Goal: Information Seeking & Learning: Compare options

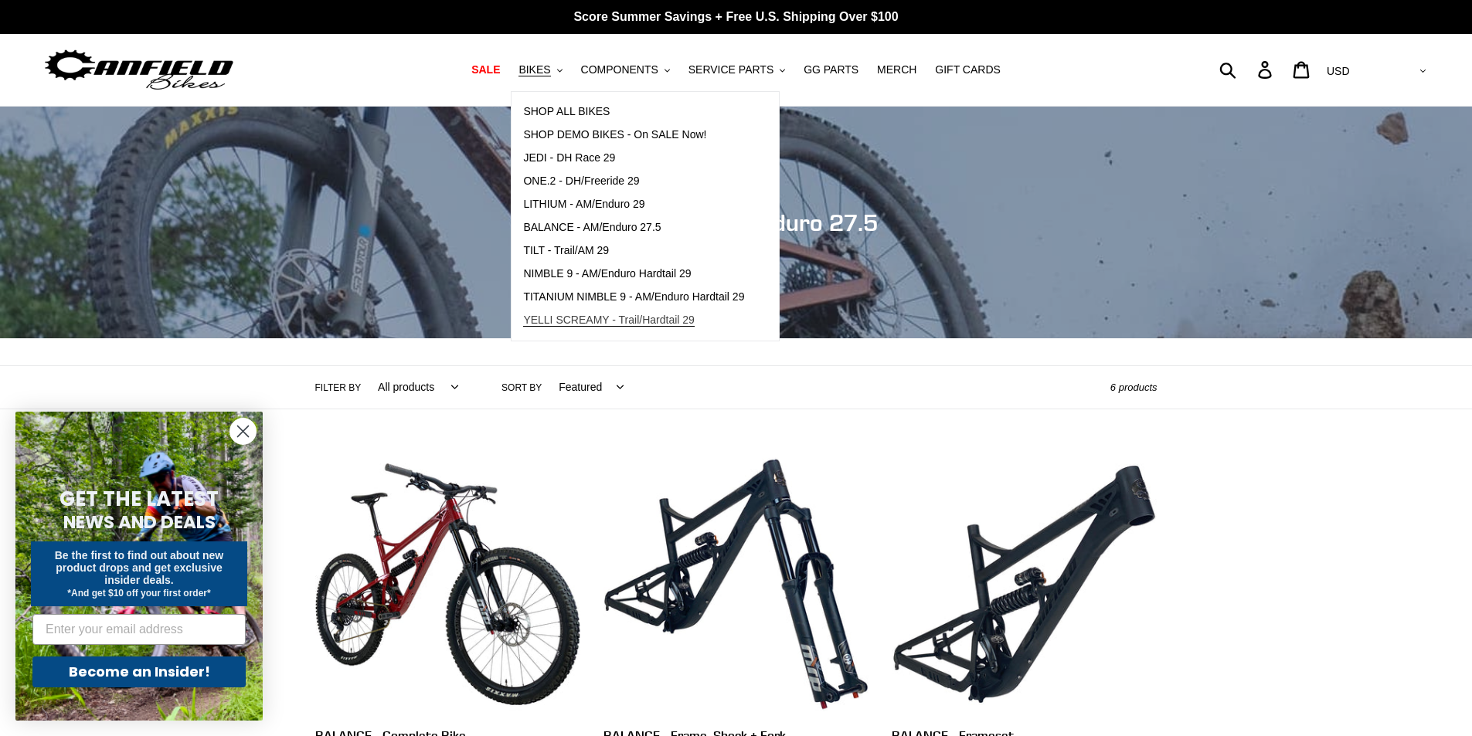
click at [565, 318] on span "YELLI SCREAMY - Trail/Hardtail 29" at bounding box center [609, 320] width 172 height 13
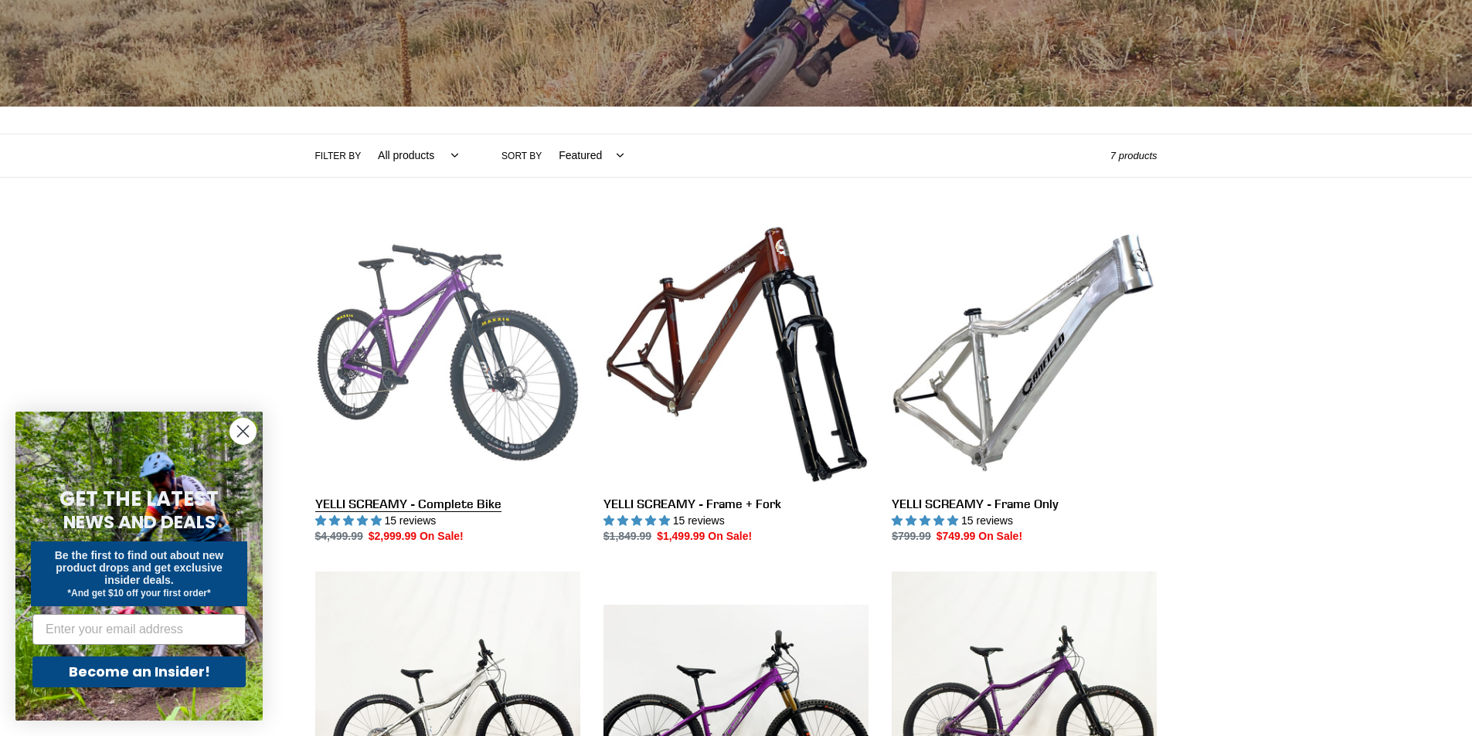
click at [392, 364] on link "YELLI SCREAMY - Complete Bike" at bounding box center [447, 382] width 265 height 325
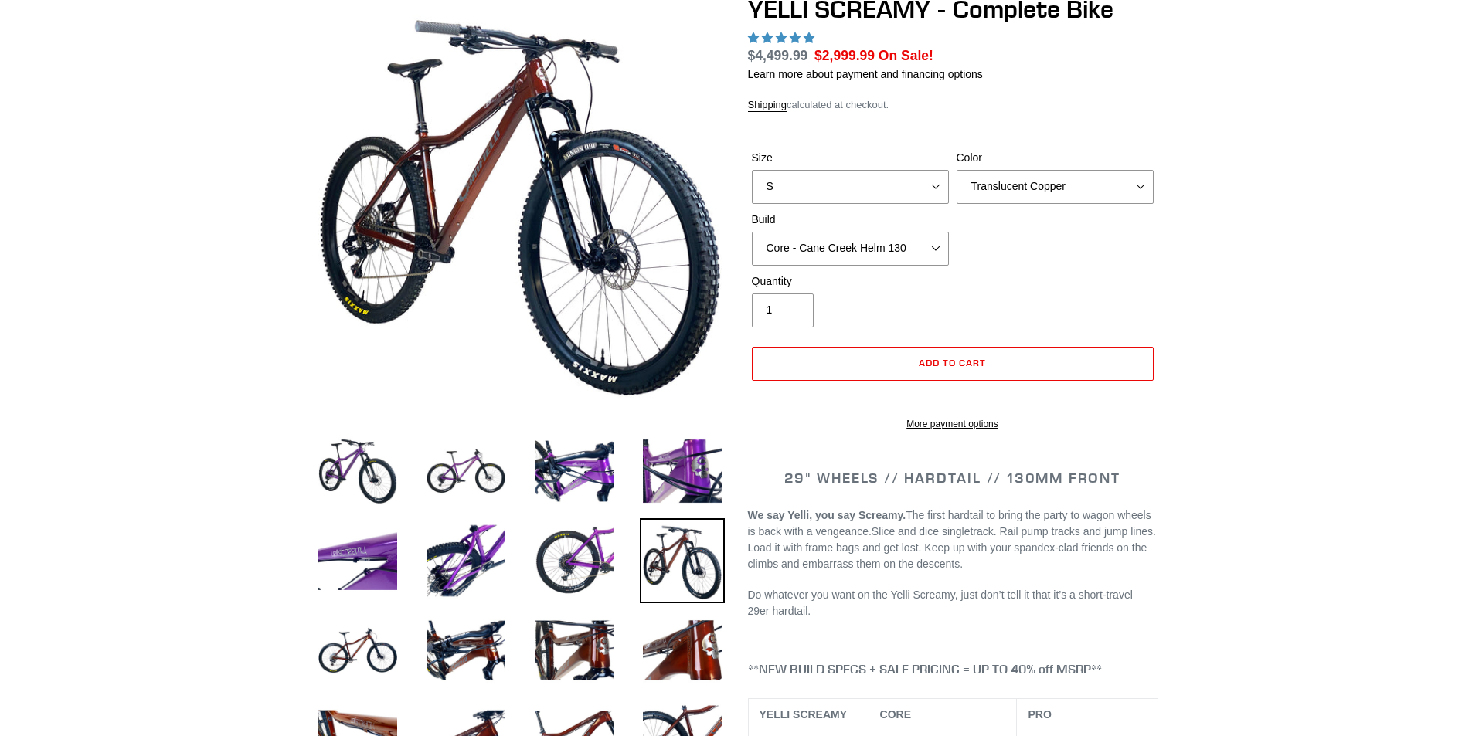
select select "highest-rating"
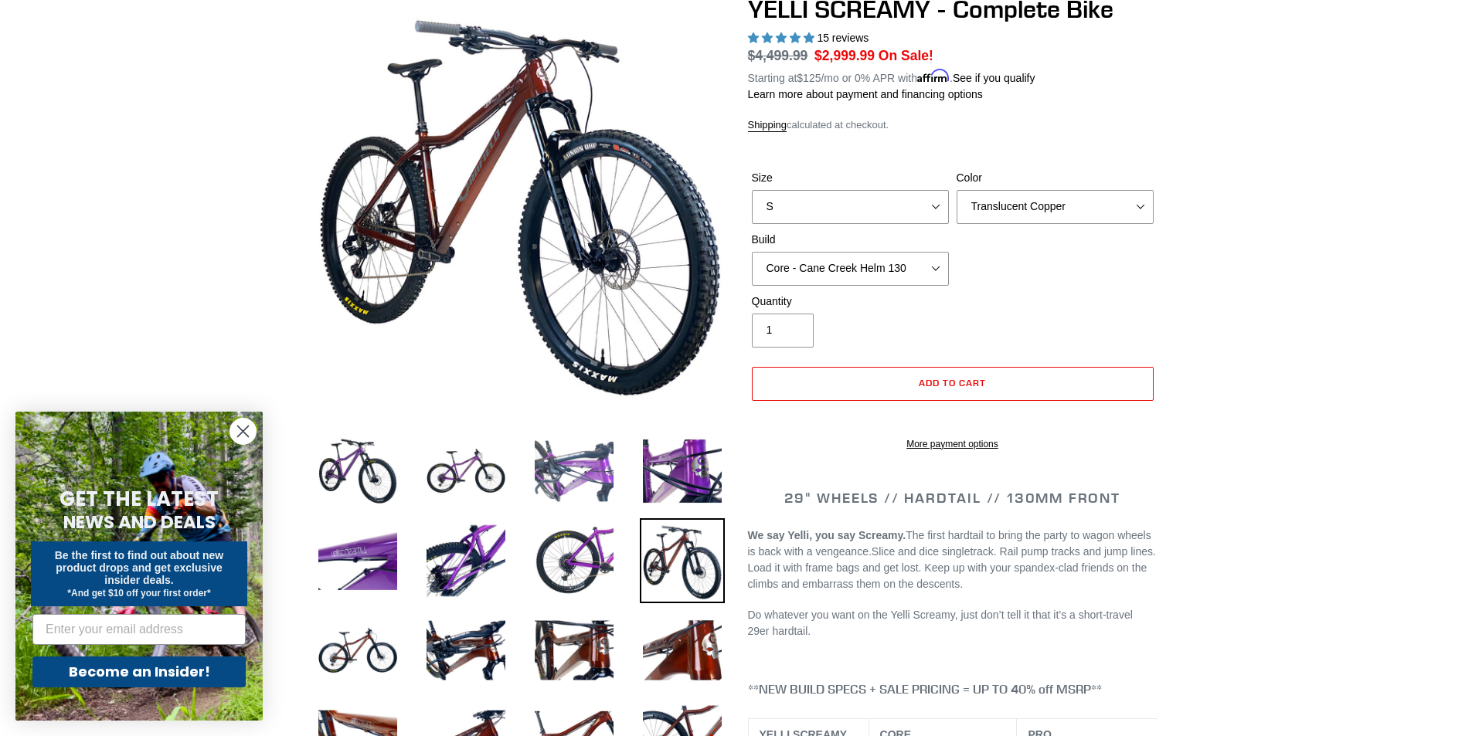
click at [568, 482] on img at bounding box center [574, 471] width 85 height 85
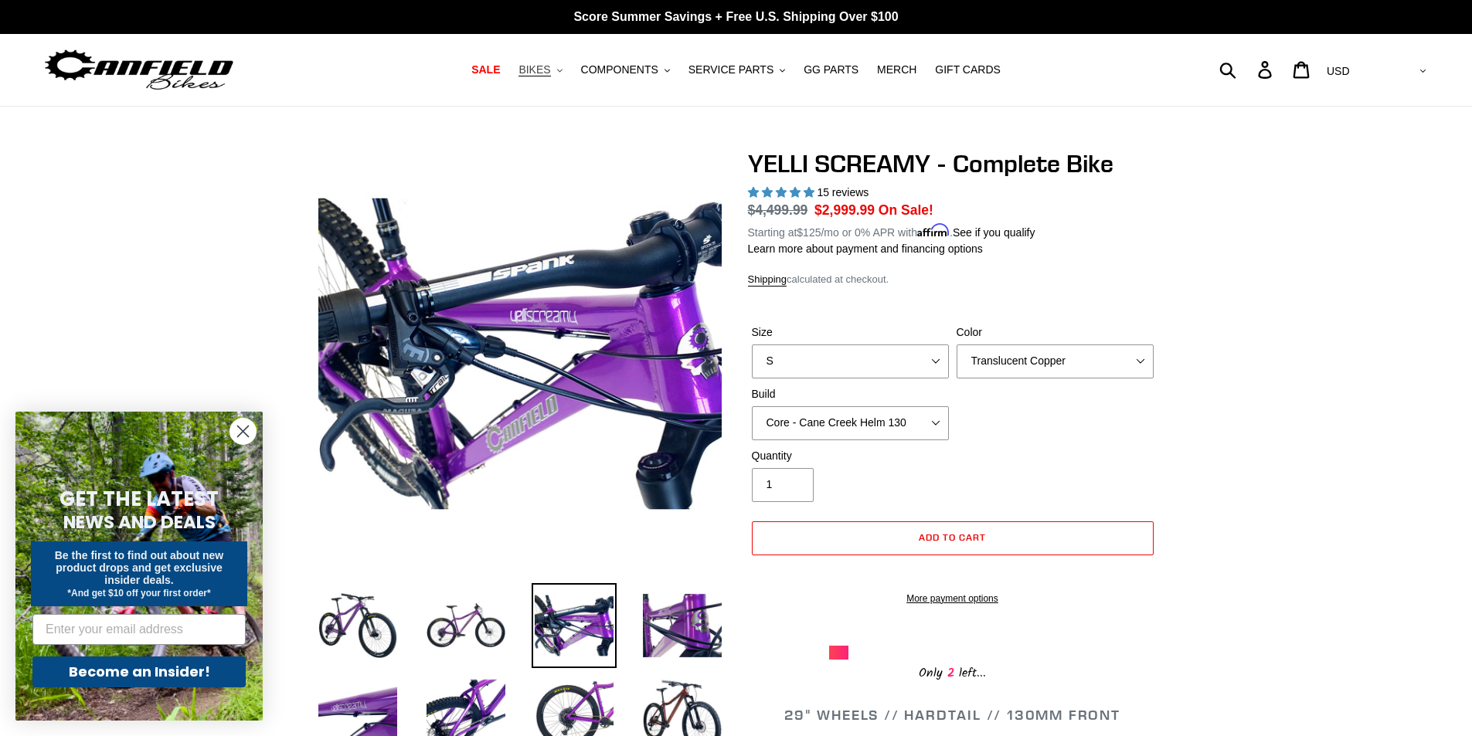
click at [566, 66] on button "BIKES .cls-1{fill:#231f20}" at bounding box center [540, 70] width 59 height 21
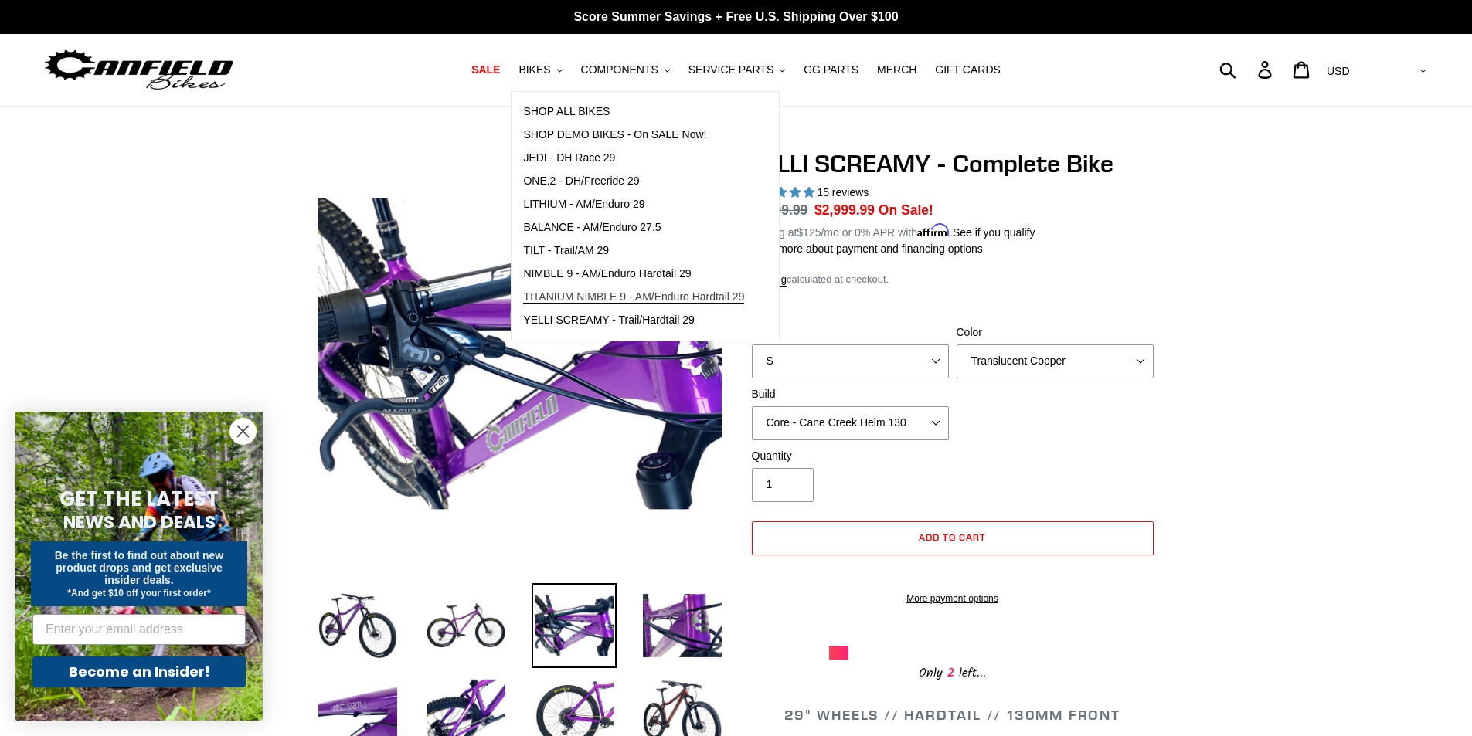
click at [574, 297] on span "TITANIUM NIMBLE 9 - AM/Enduro Hardtail 29" at bounding box center [633, 297] width 221 height 13
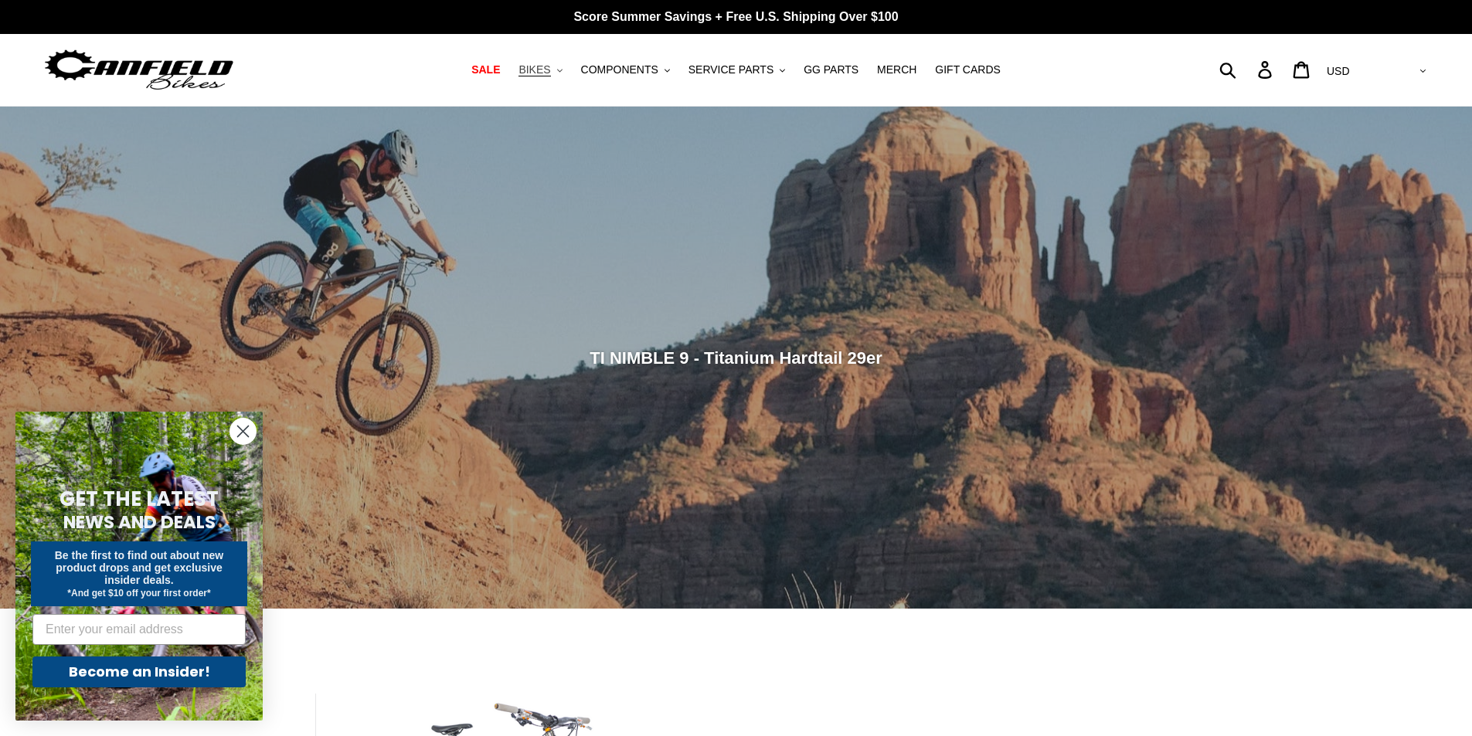
click at [550, 77] on span "BIKES" at bounding box center [535, 69] width 32 height 13
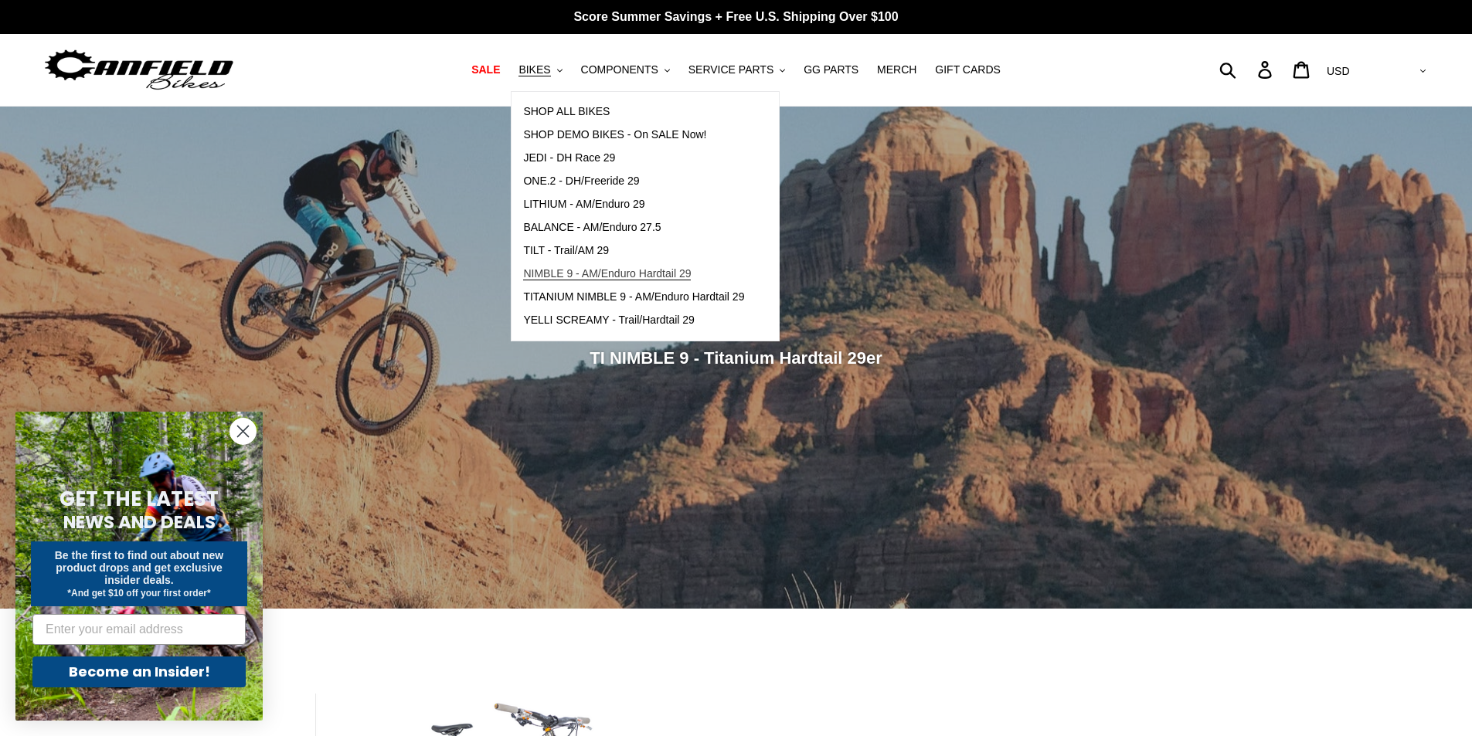
click at [577, 277] on span "NIMBLE 9 - AM/Enduro Hardtail 29" at bounding box center [607, 273] width 168 height 13
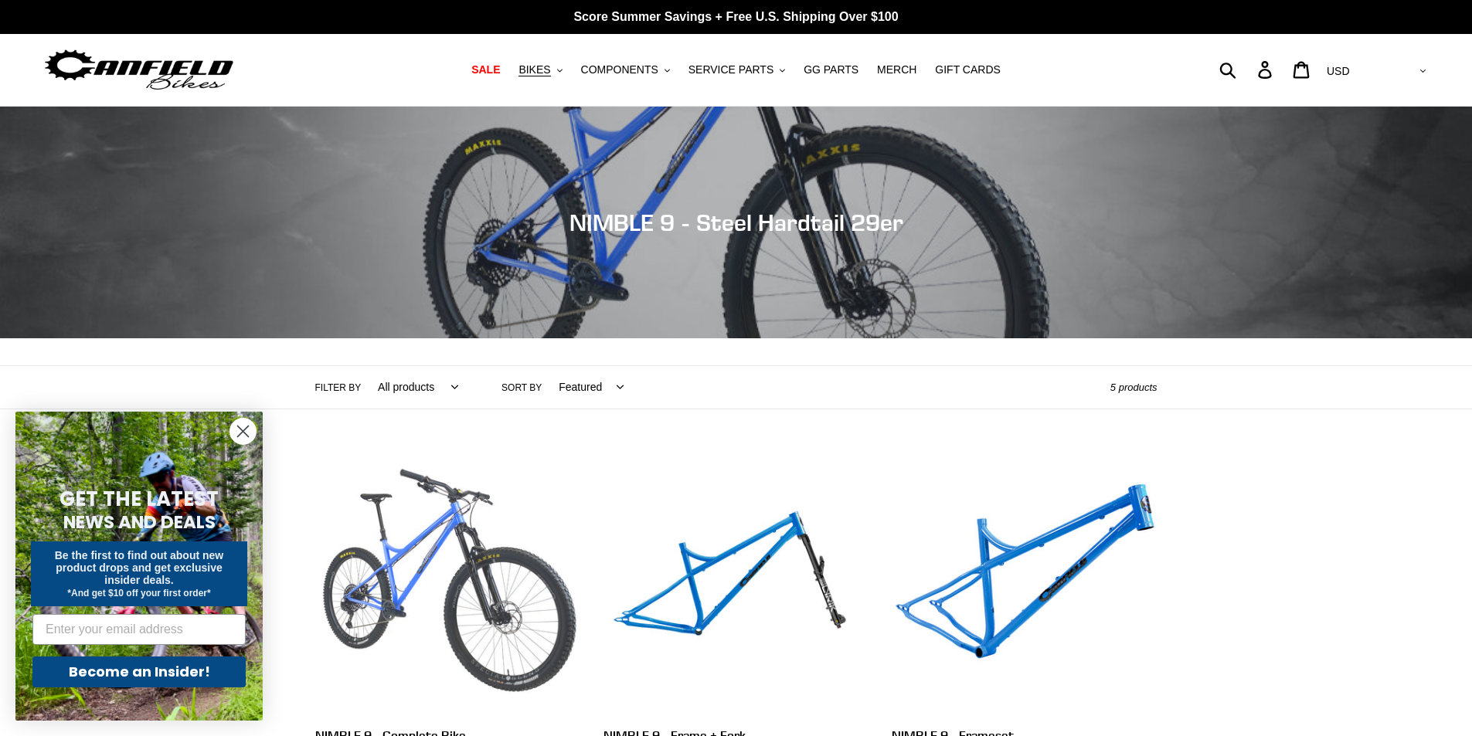
scroll to position [155, 0]
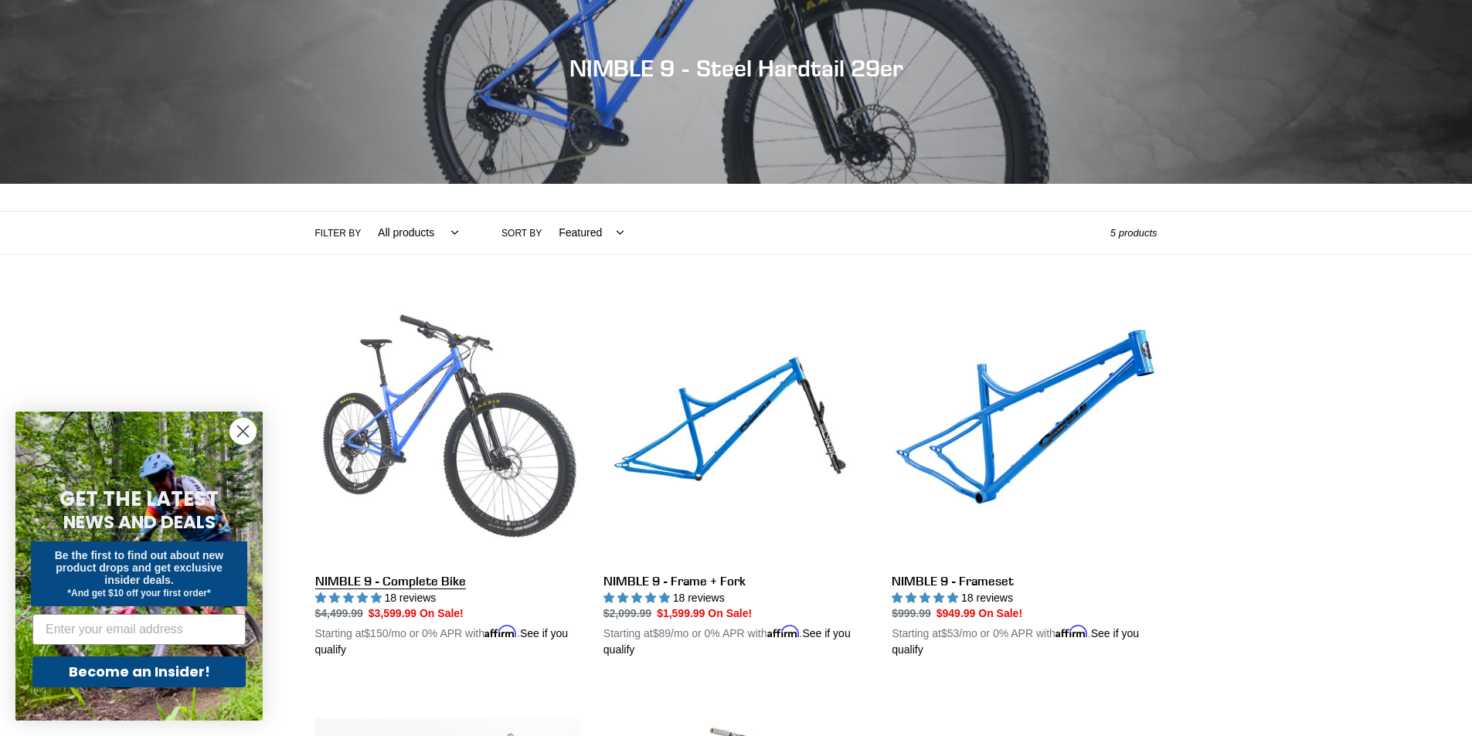
click at [466, 414] on link "NIMBLE 9 - Complete Bike" at bounding box center [447, 479] width 265 height 362
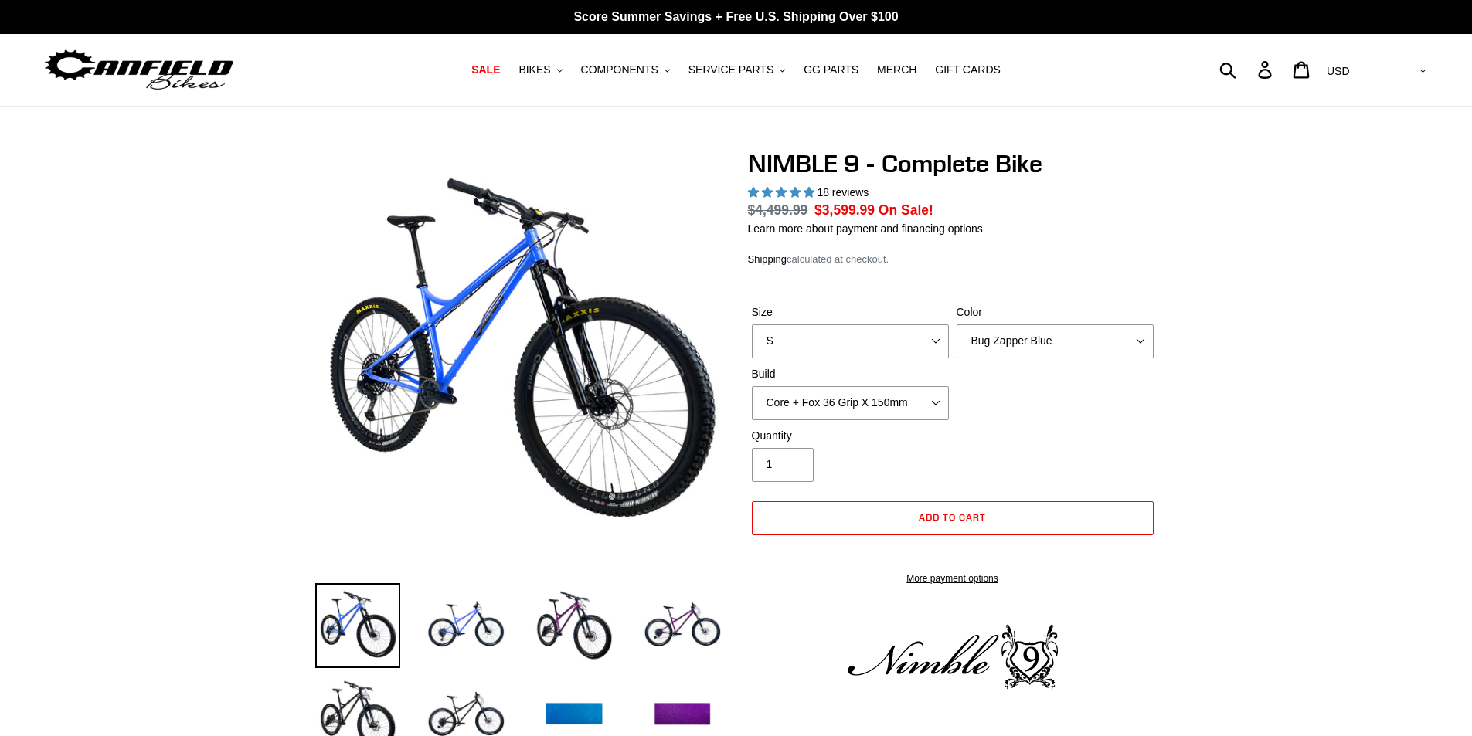
select select "highest-rating"
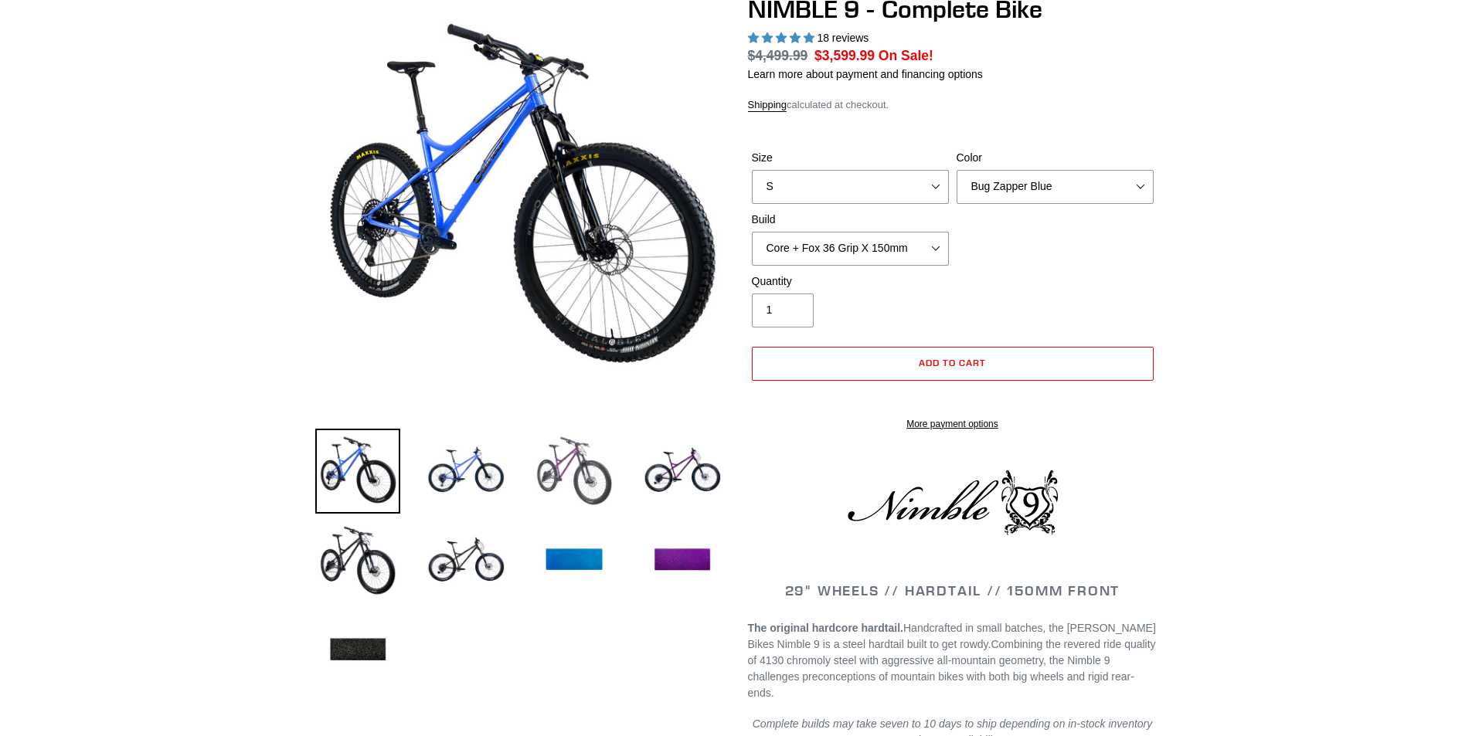
click at [566, 445] on img at bounding box center [574, 471] width 85 height 85
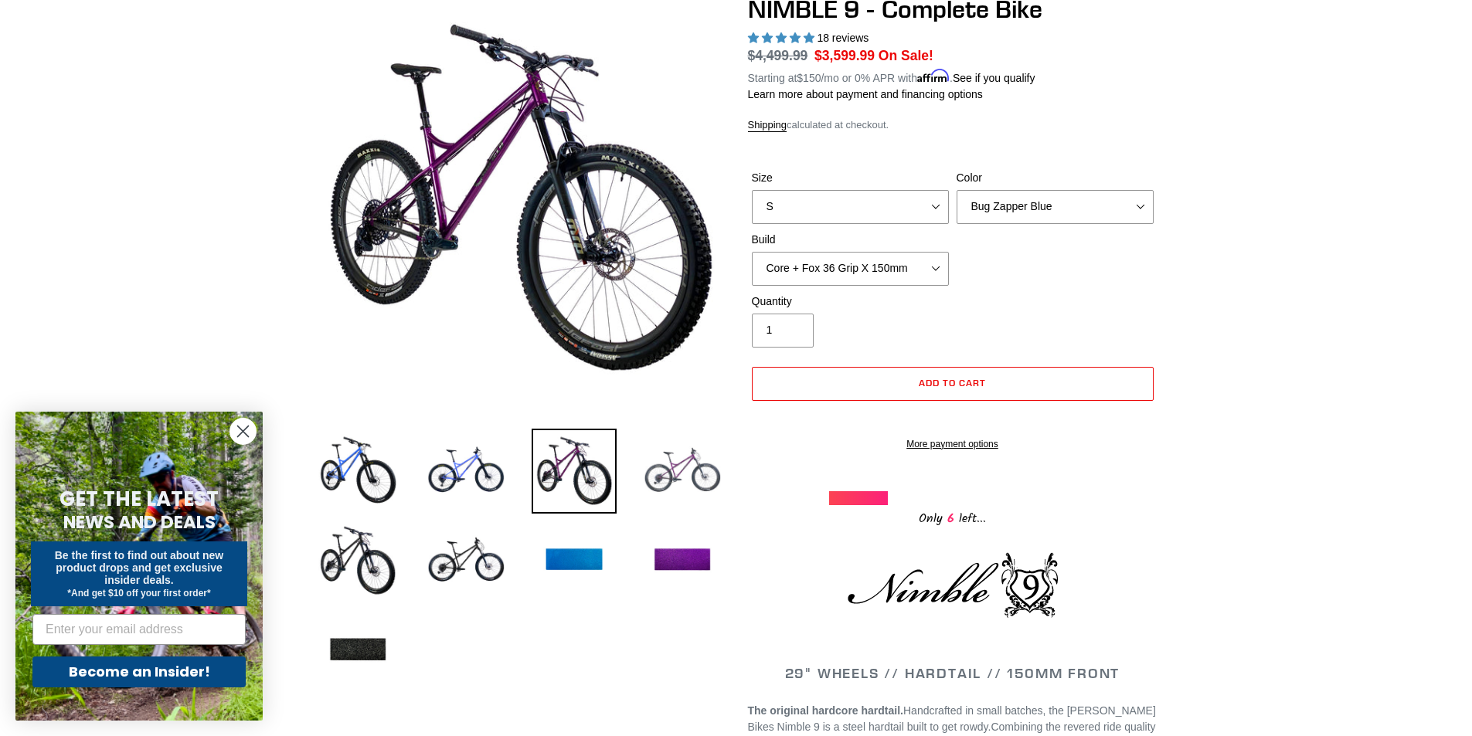
click at [678, 454] on img at bounding box center [682, 471] width 85 height 85
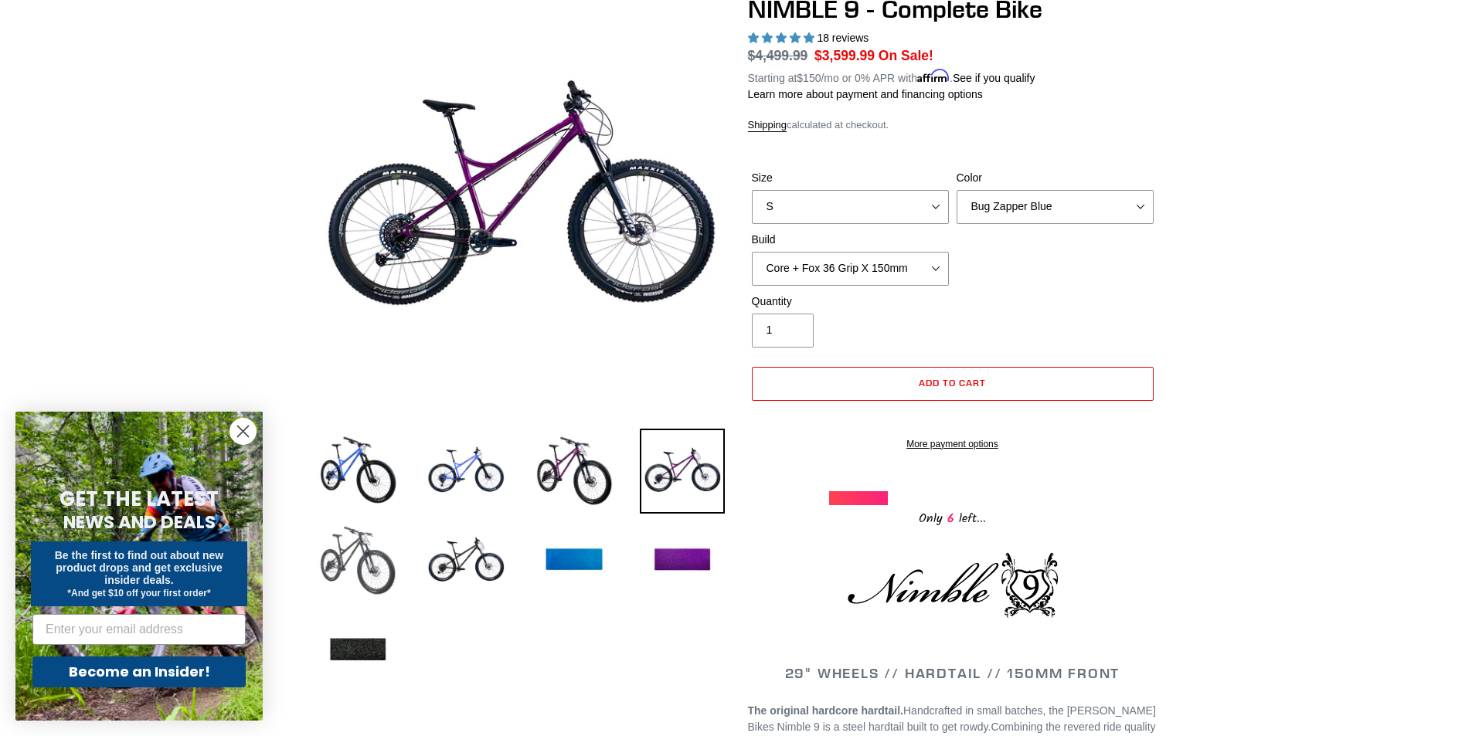
click at [369, 563] on img at bounding box center [357, 561] width 85 height 85
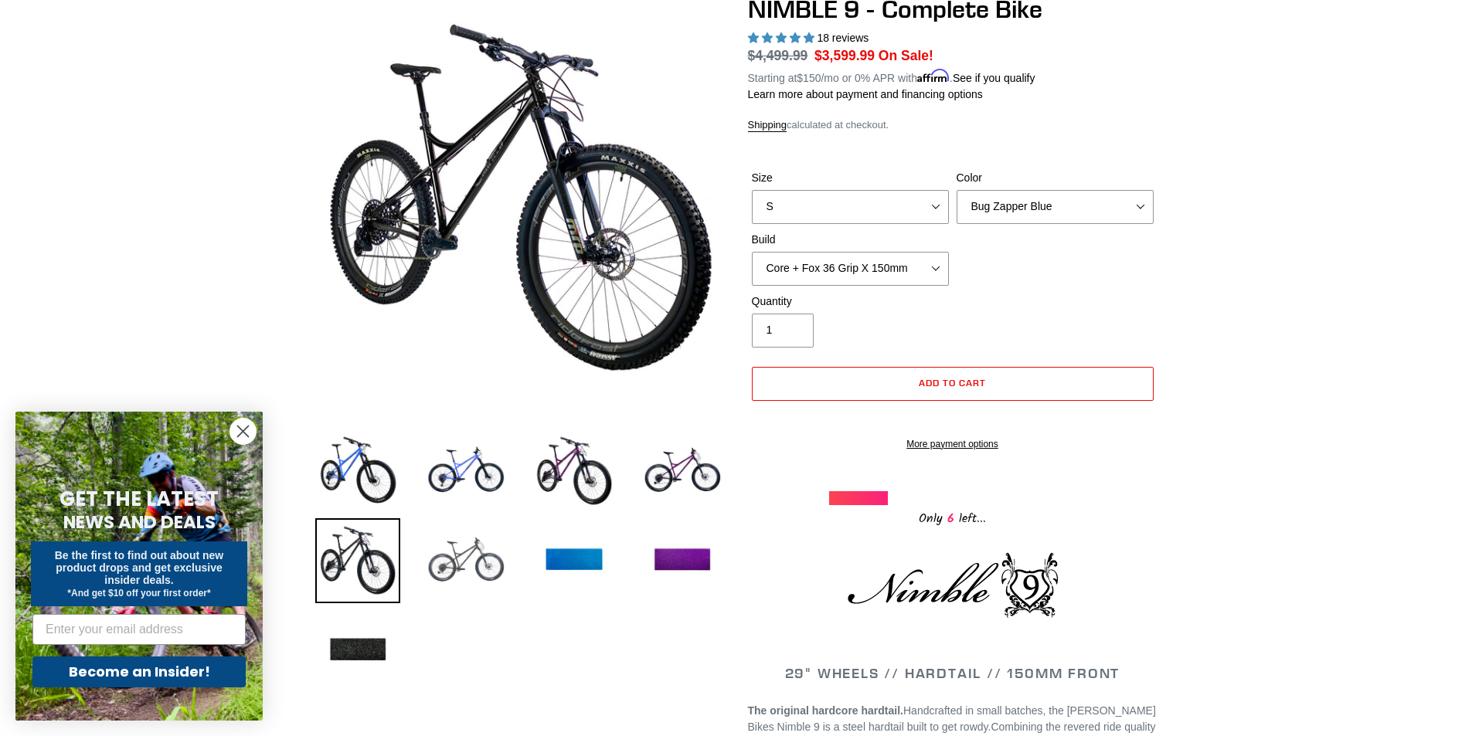
click at [460, 554] on img at bounding box center [465, 561] width 85 height 85
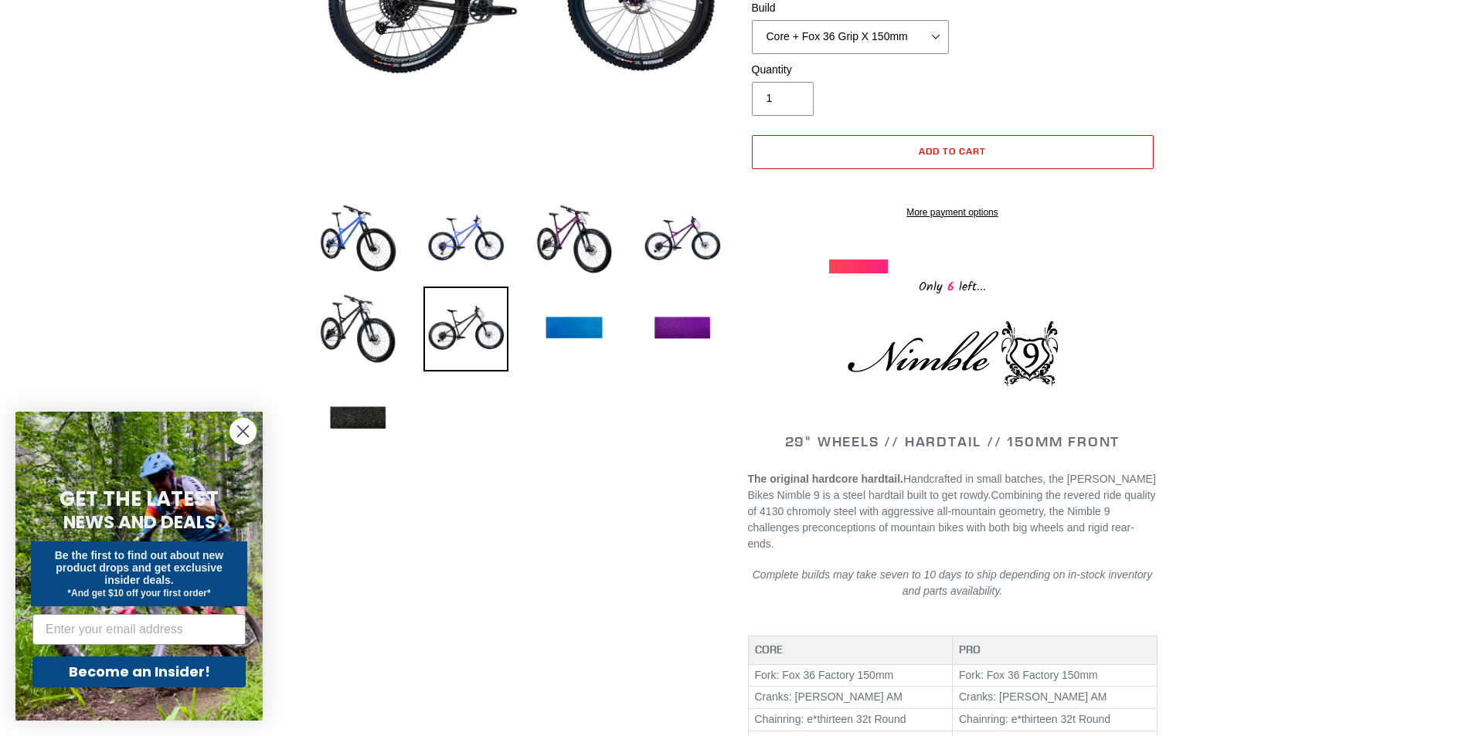
scroll to position [155, 0]
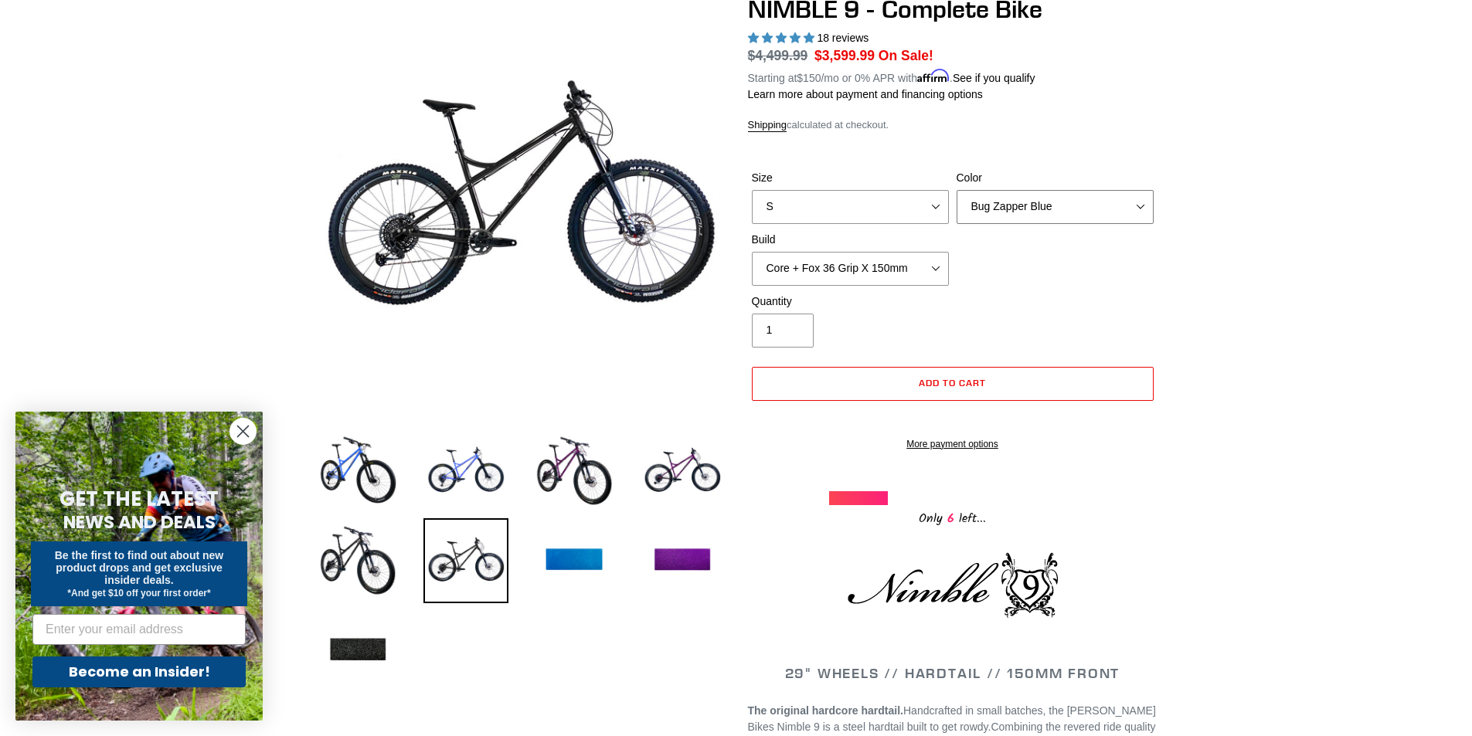
click at [1131, 200] on select "Bug Zapper Blue Purple Haze - Sold Out Galaxy Black" at bounding box center [1055, 207] width 197 height 34
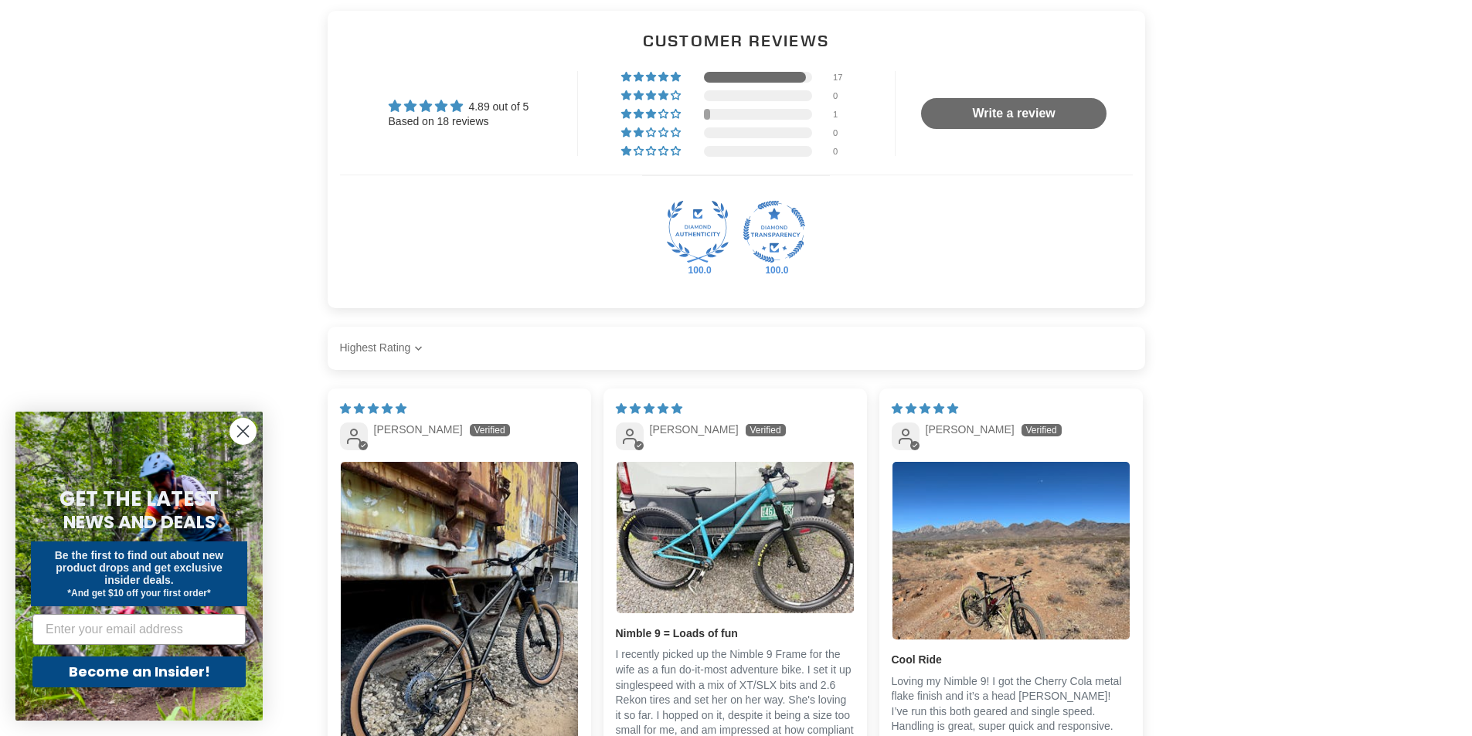
scroll to position [2782, 0]
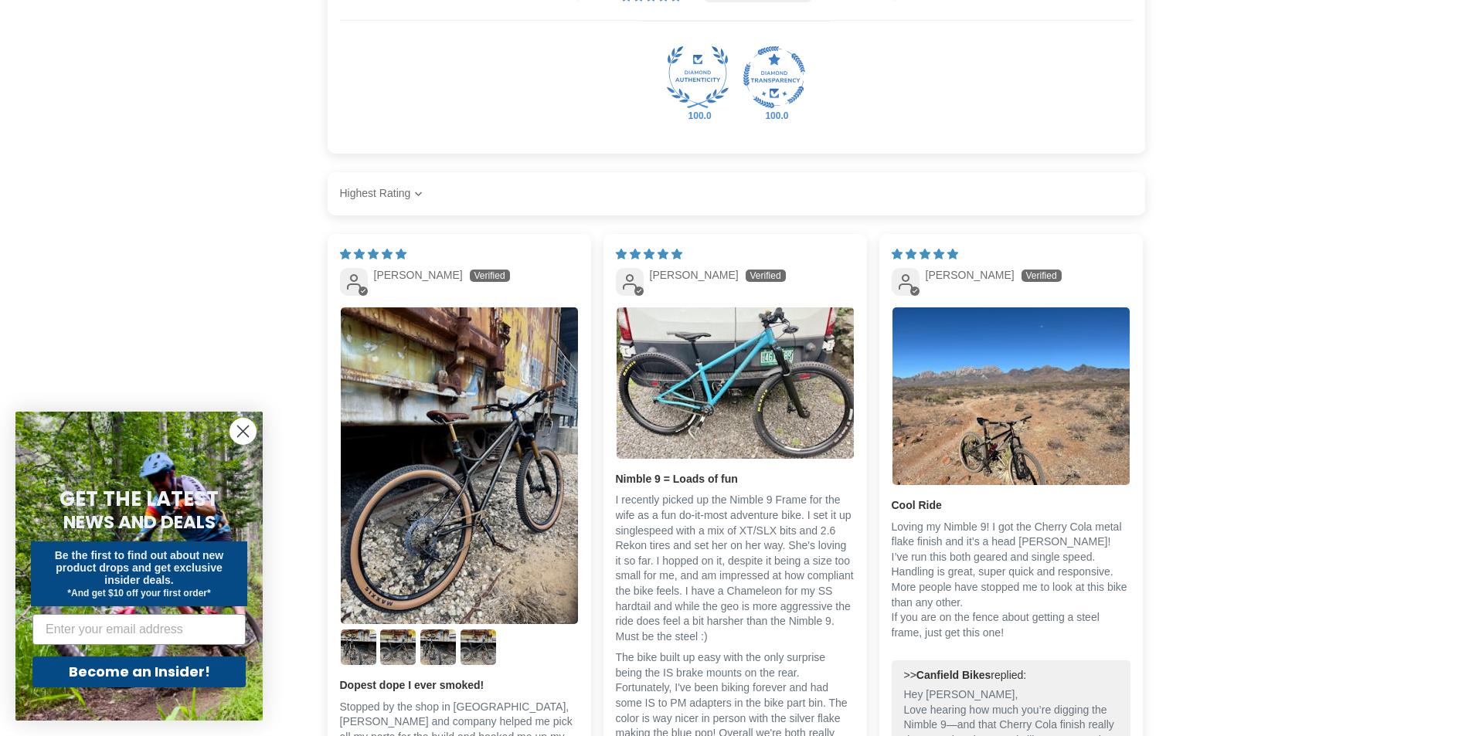
click at [243, 429] on circle "Close dialog" at bounding box center [243, 432] width 26 height 26
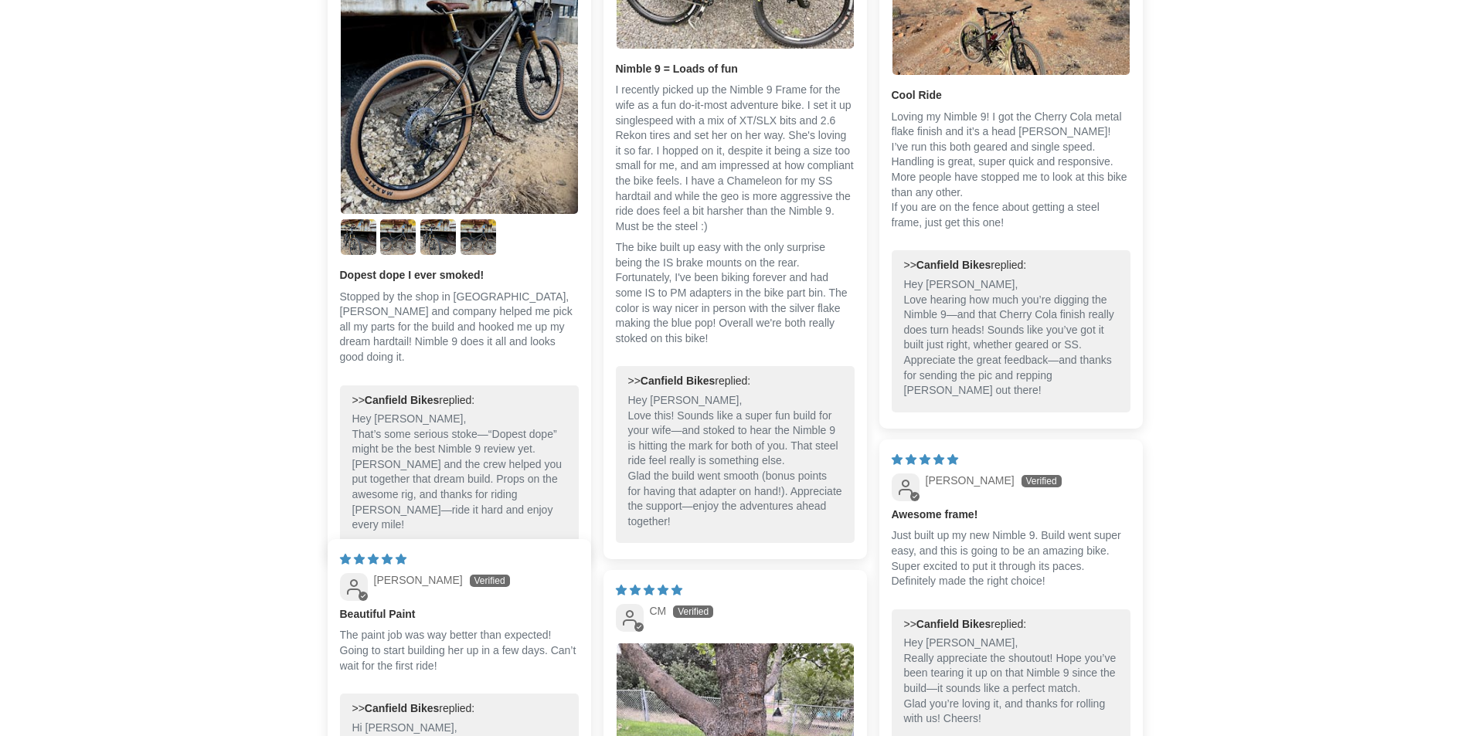
scroll to position [0, 0]
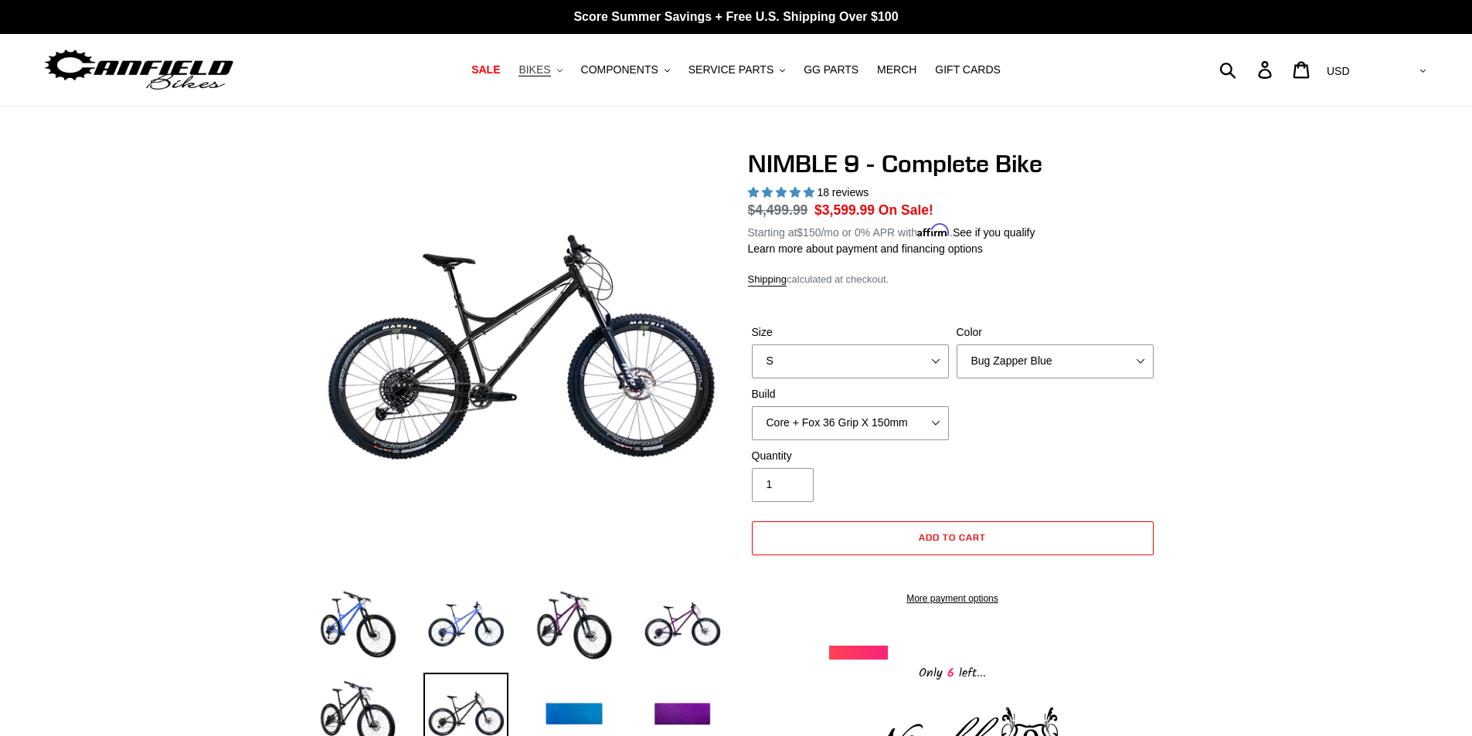
click at [568, 66] on button "BIKES .cls-1{fill:#231f20}" at bounding box center [540, 70] width 59 height 21
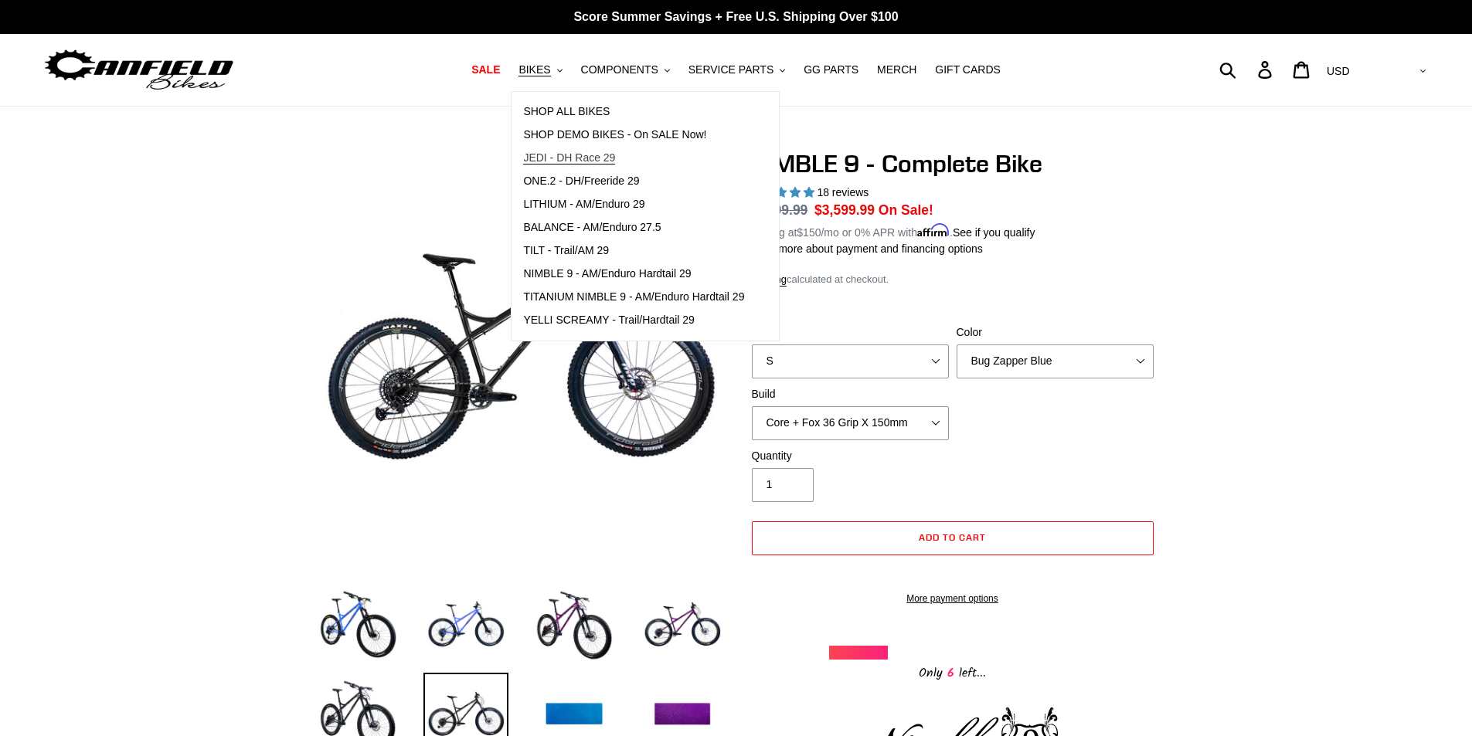
click at [595, 151] on span "JEDI - DH Race 29" at bounding box center [569, 157] width 92 height 13
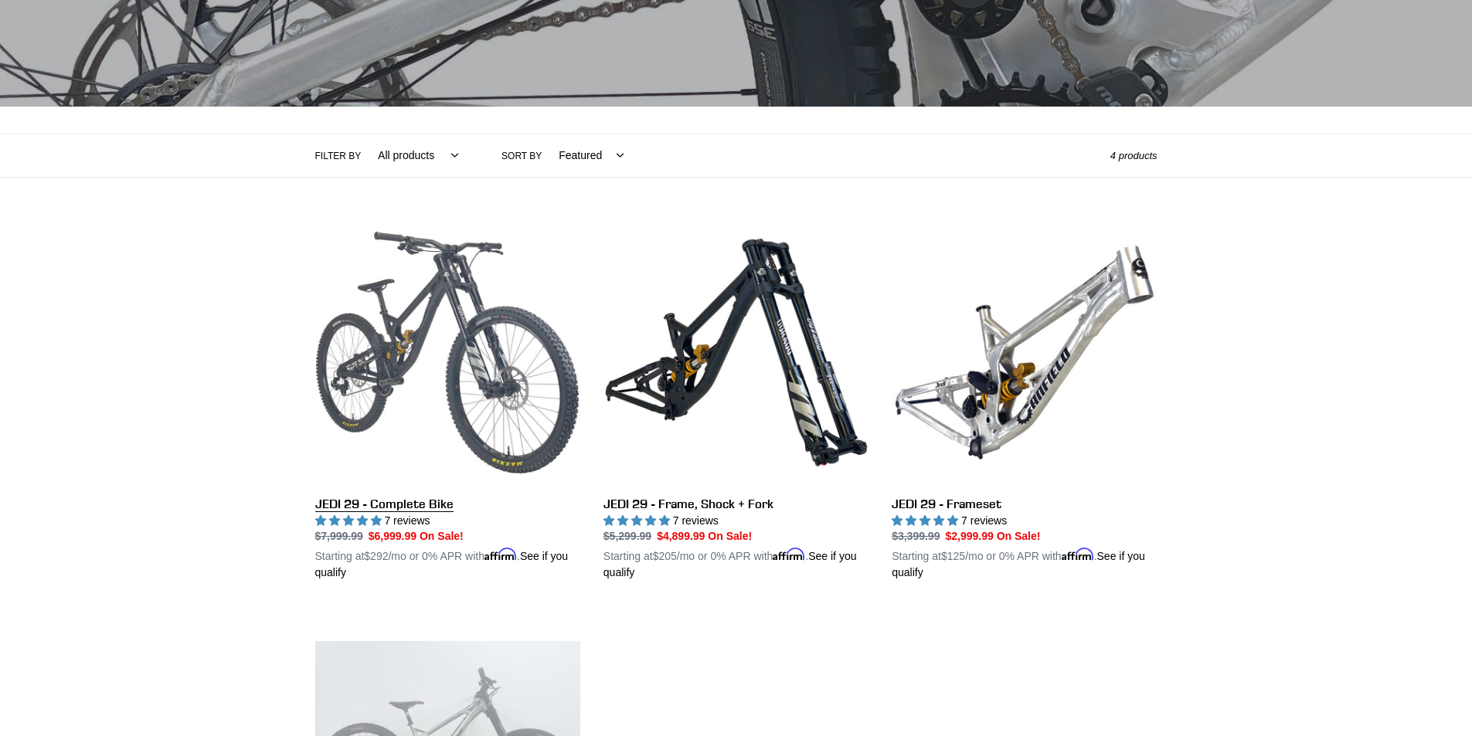
click at [395, 384] on link "JEDI 29 - Complete Bike" at bounding box center [447, 401] width 265 height 362
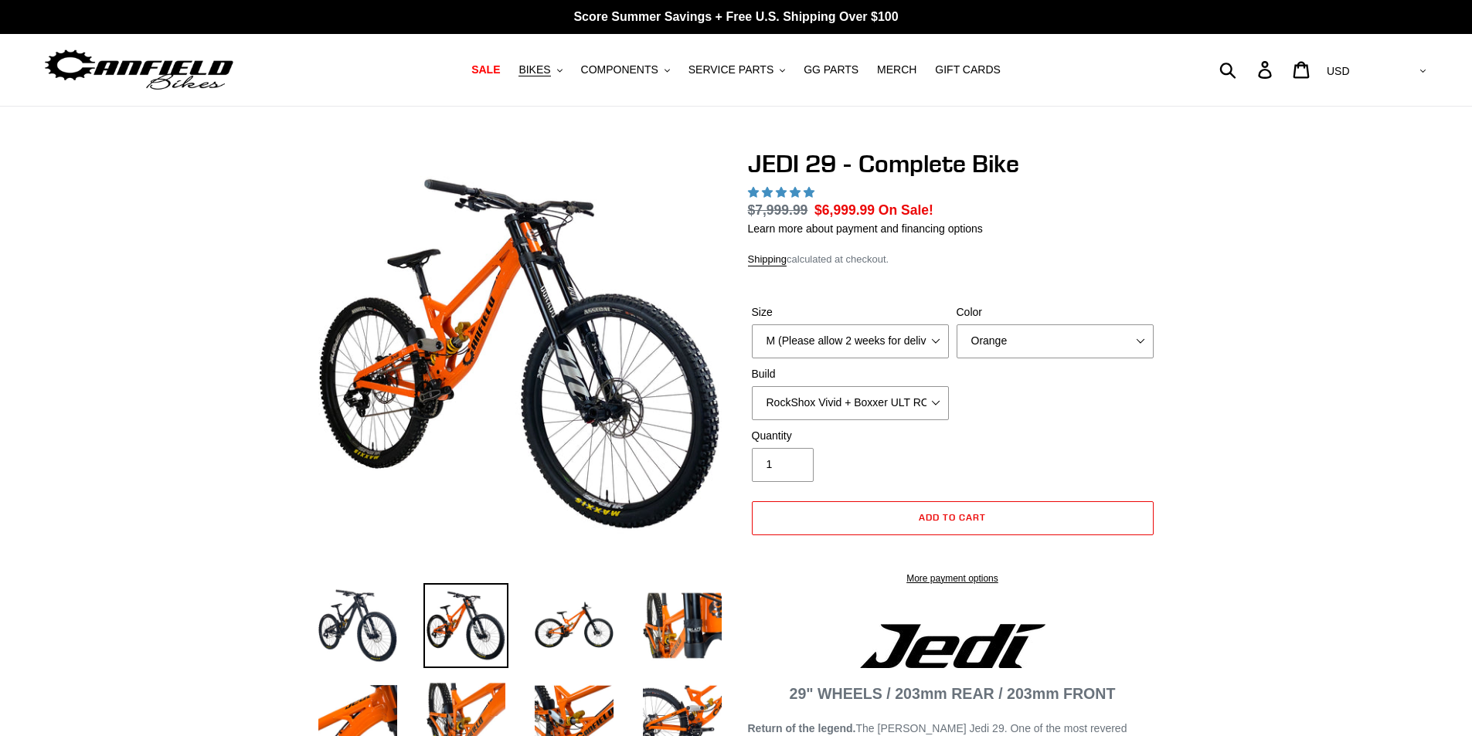
select select "highest-rating"
click at [578, 644] on img at bounding box center [574, 625] width 85 height 85
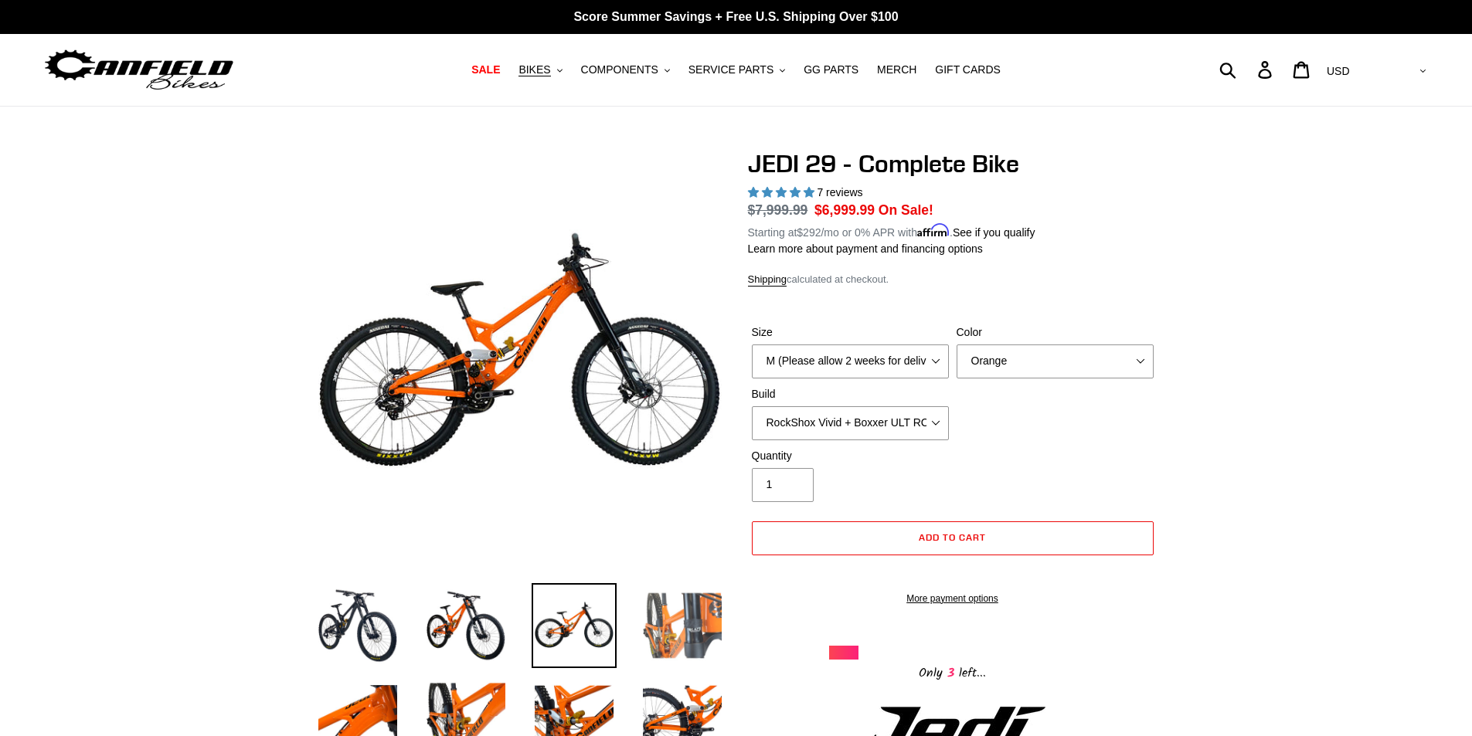
click at [655, 627] on img at bounding box center [682, 625] width 85 height 85
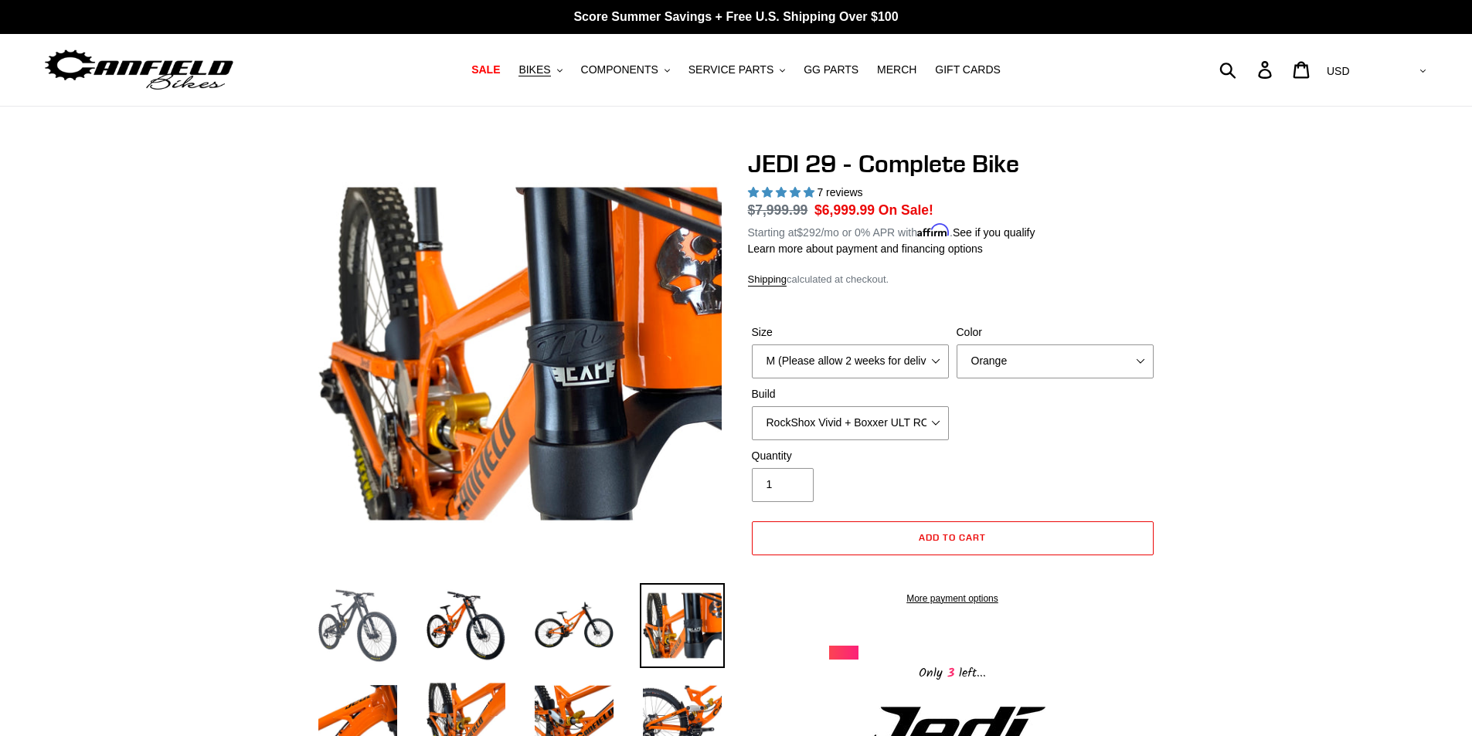
scroll to position [309, 0]
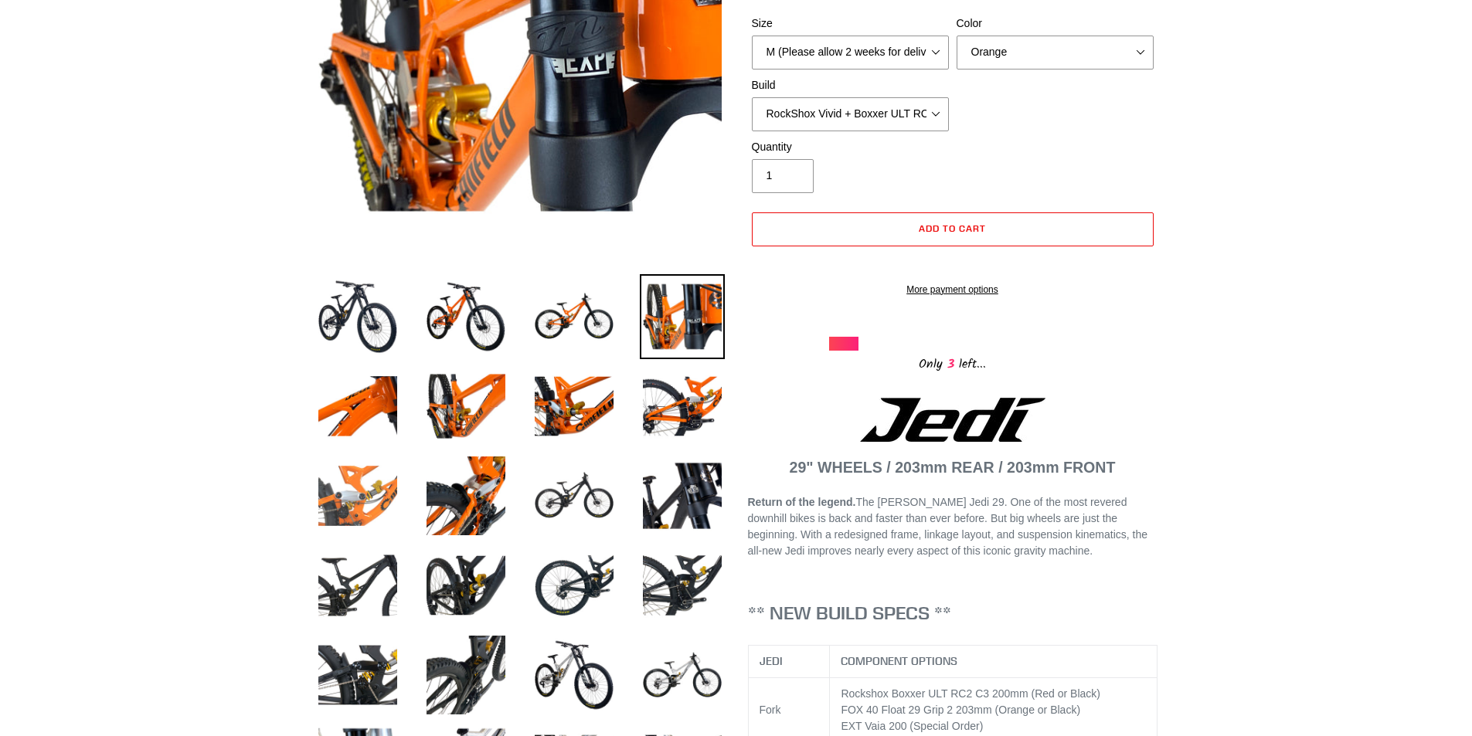
click at [346, 481] on img at bounding box center [357, 496] width 85 height 85
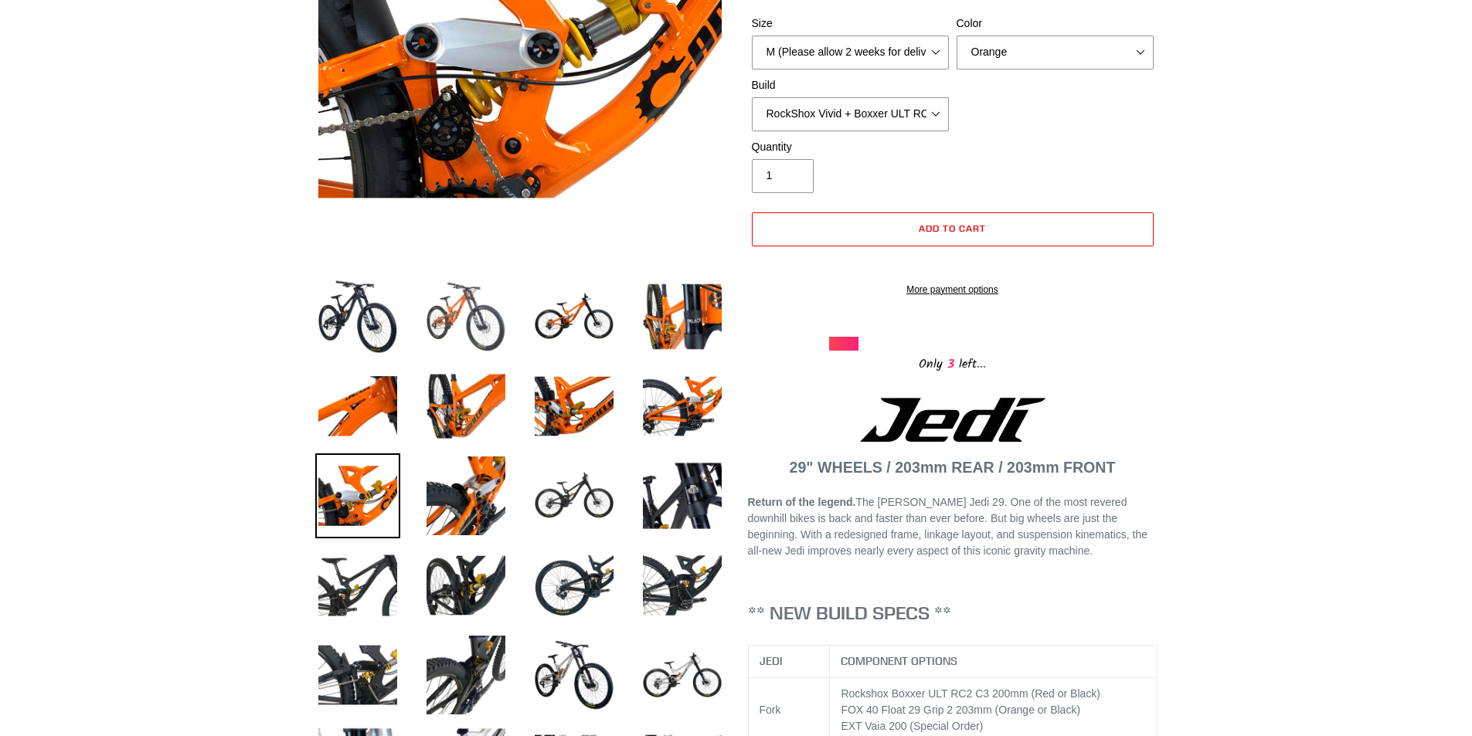
click at [481, 304] on img at bounding box center [465, 316] width 85 height 85
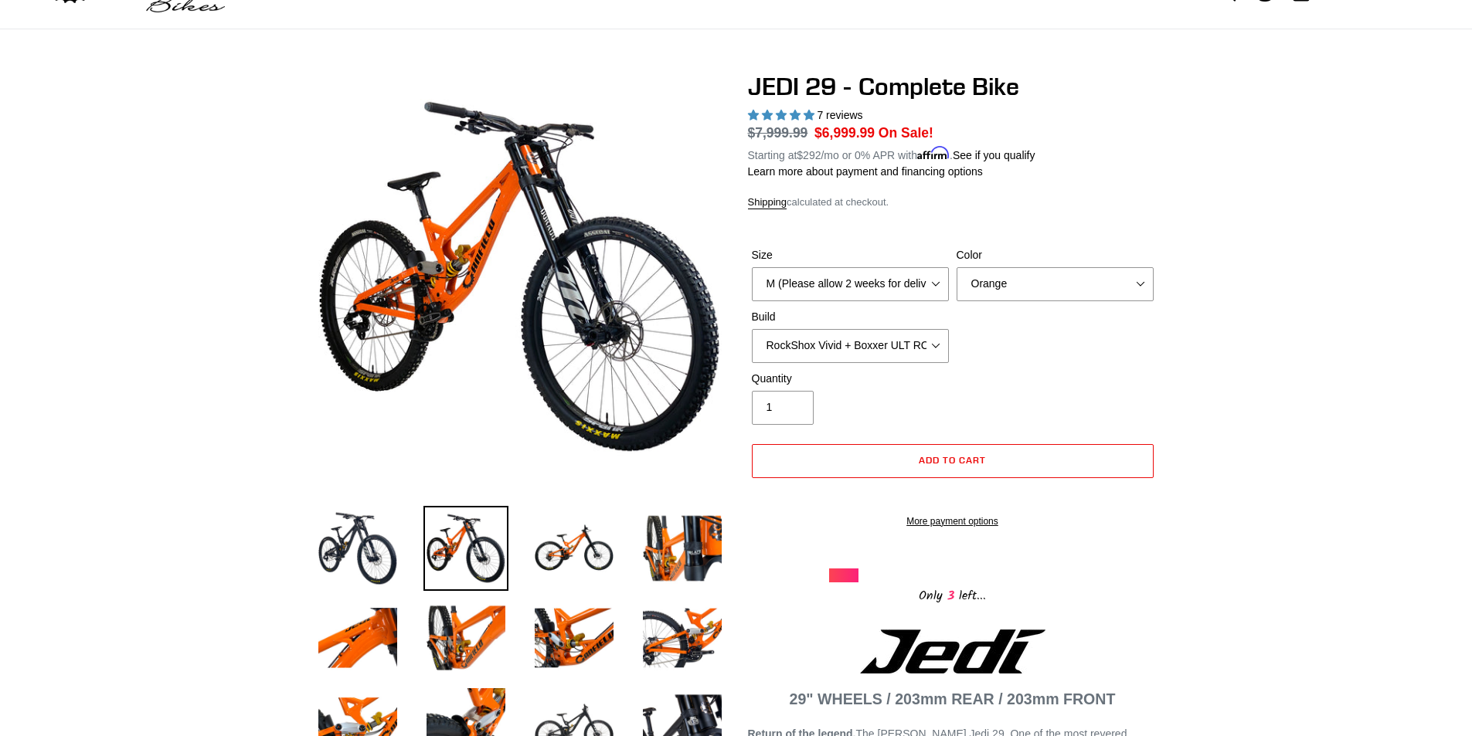
scroll to position [0, 0]
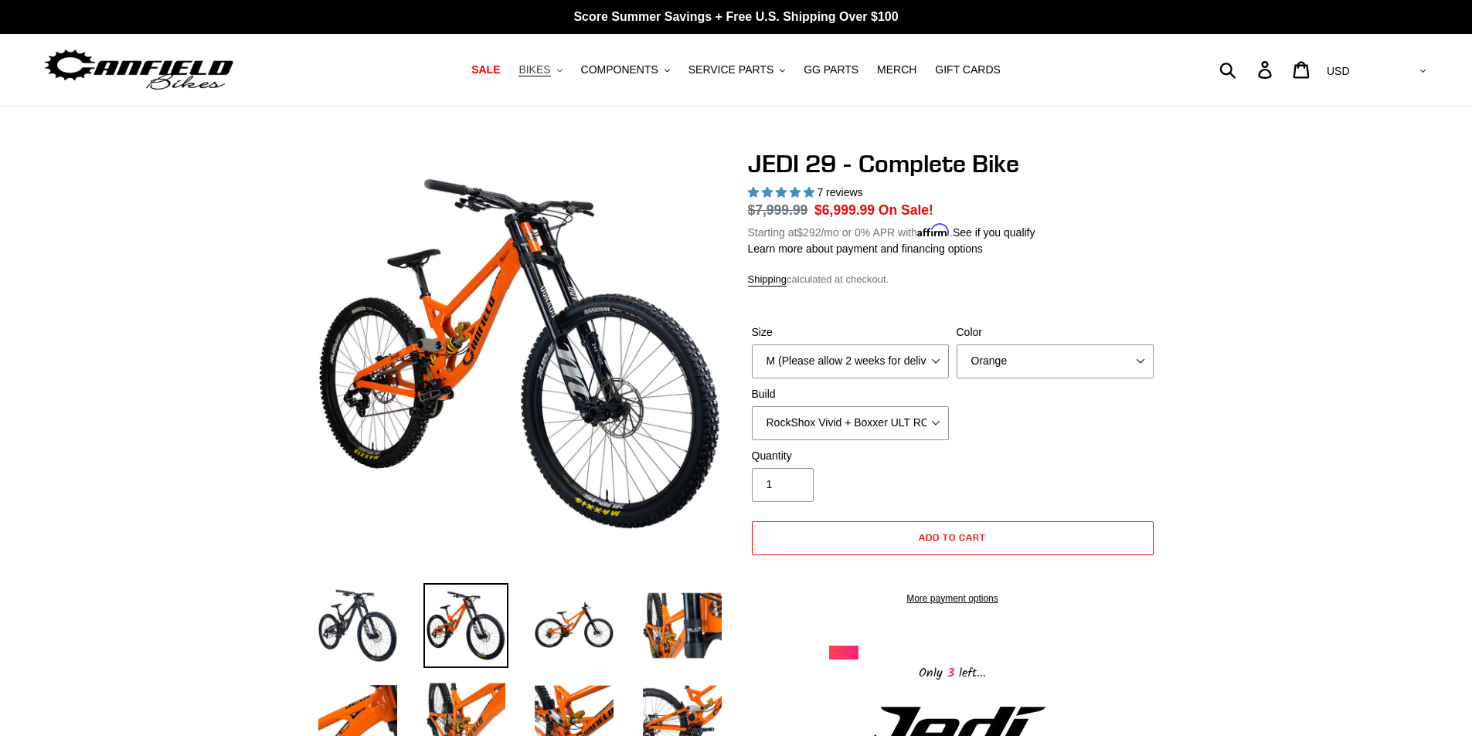
click at [550, 72] on span "BIKES" at bounding box center [535, 69] width 32 height 13
